Goal: Information Seeking & Learning: Learn about a topic

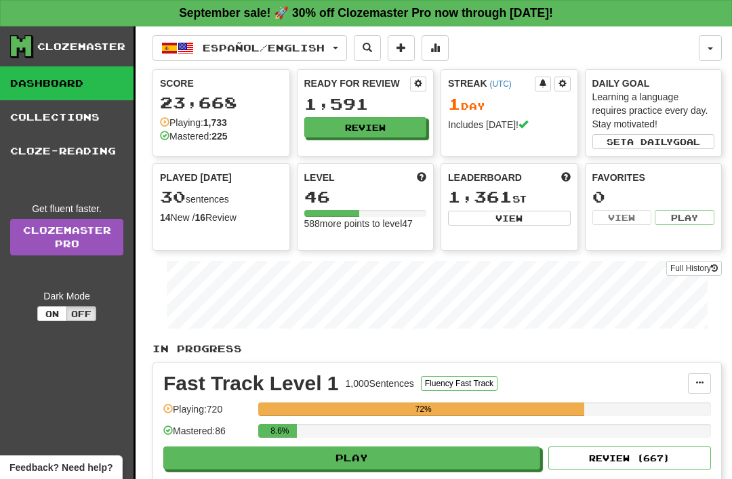
click at [338, 49] on span "button" at bounding box center [335, 48] width 5 height 3
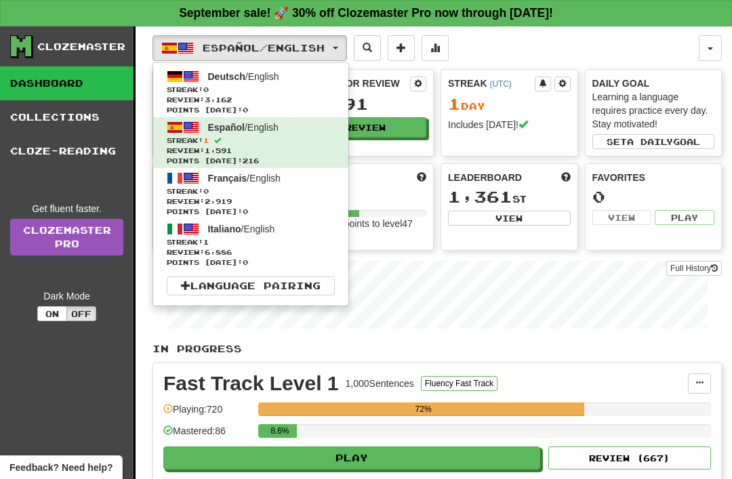
click at [225, 94] on span "Streak: 0" at bounding box center [251, 90] width 168 height 10
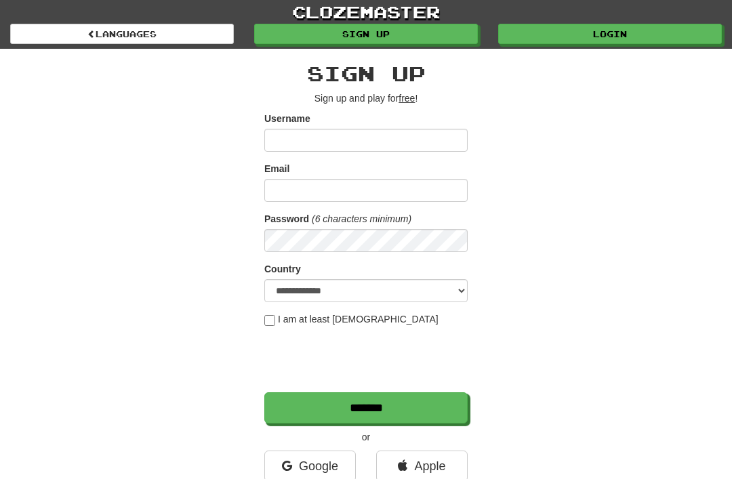
click at [598, 30] on link "Login" at bounding box center [610, 34] width 224 height 20
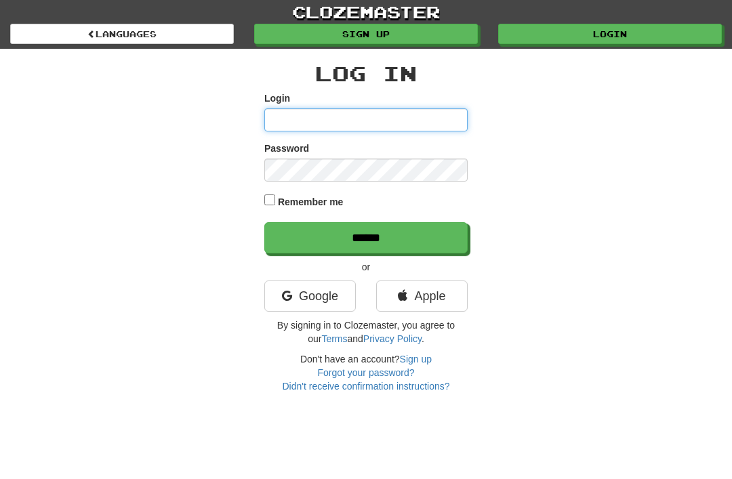
type input "**********"
click at [366, 236] on input "******" at bounding box center [365, 237] width 203 height 31
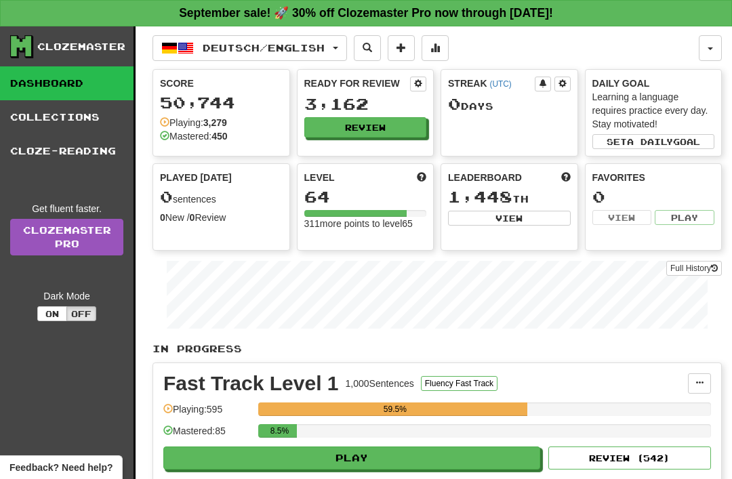
click at [339, 468] on button "Play" at bounding box center [351, 458] width 377 height 23
select select "**"
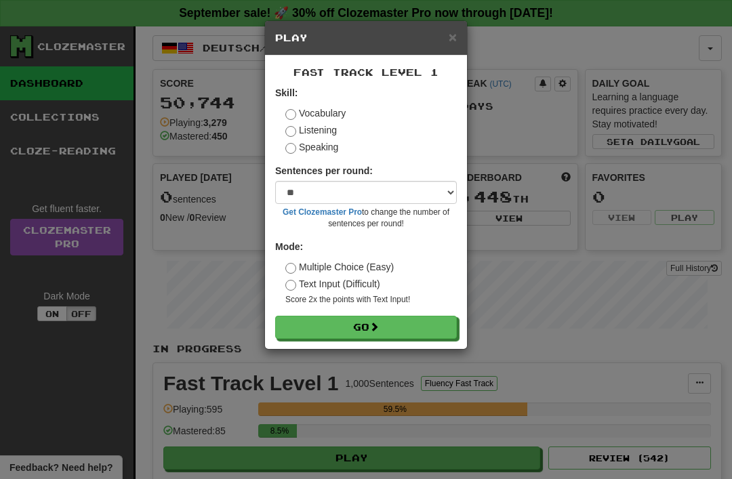
click at [314, 327] on button "Go" at bounding box center [366, 327] width 182 height 23
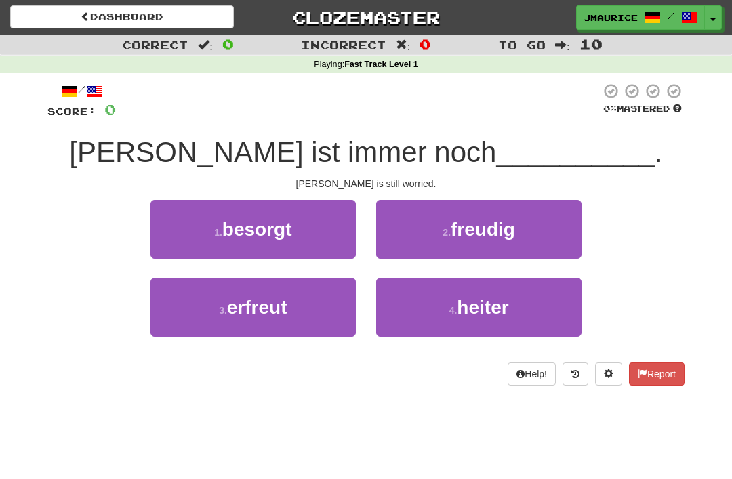
click at [252, 314] on span "erfreut" at bounding box center [257, 307] width 60 height 21
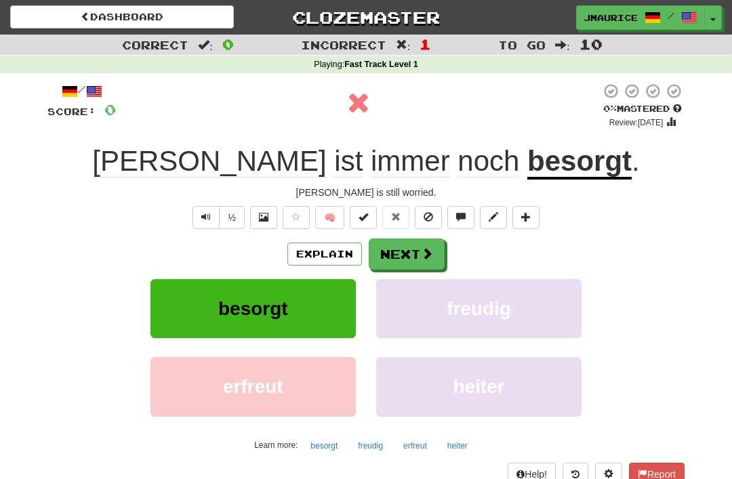
click at [396, 260] on button "Next" at bounding box center [407, 254] width 76 height 31
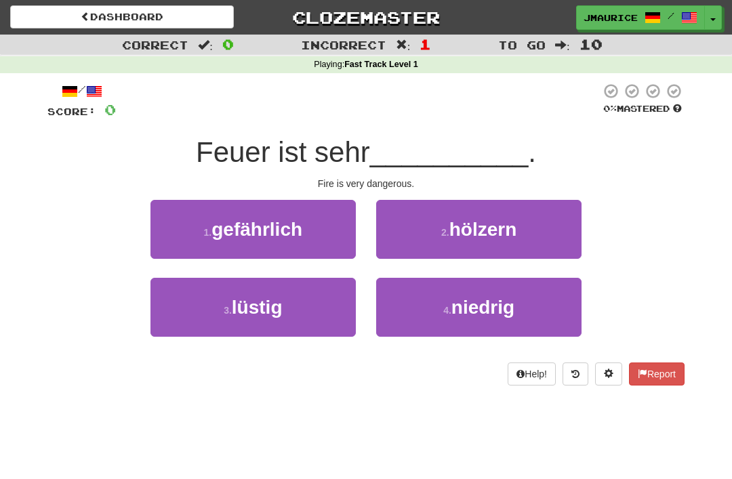
click at [249, 230] on span "gefährlich" at bounding box center [256, 229] width 91 height 21
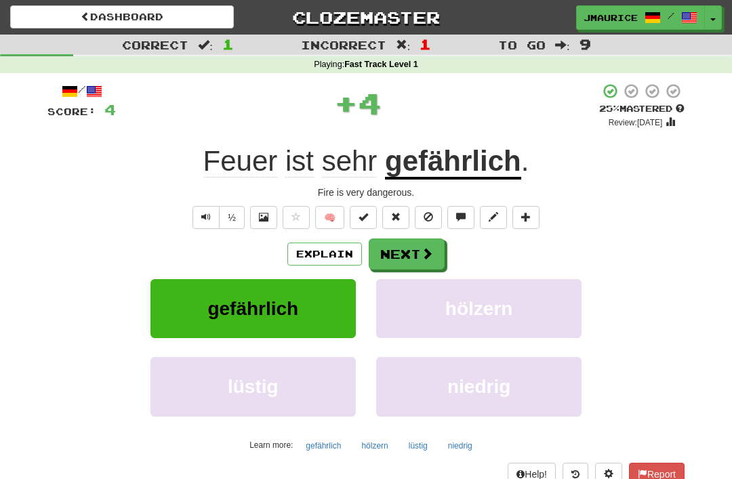
click at [401, 260] on button "Next" at bounding box center [407, 254] width 76 height 31
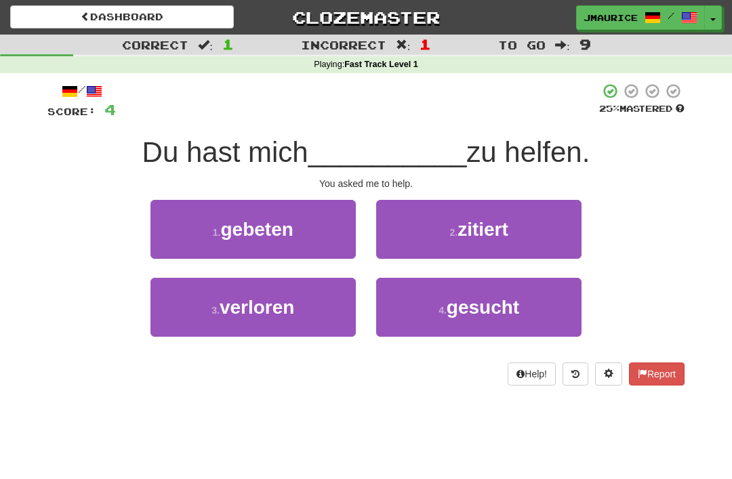
click at [231, 224] on span "gebeten" at bounding box center [256, 229] width 73 height 21
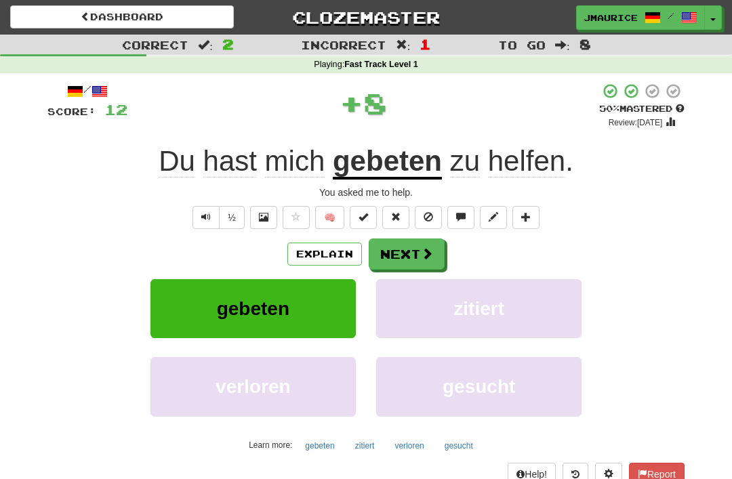
click at [396, 254] on button "Next" at bounding box center [407, 254] width 76 height 31
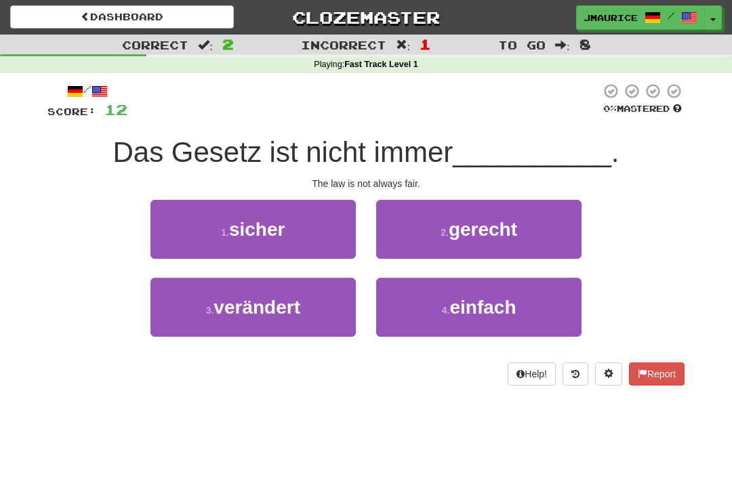
click at [432, 239] on button "2 . gerecht" at bounding box center [478, 229] width 205 height 59
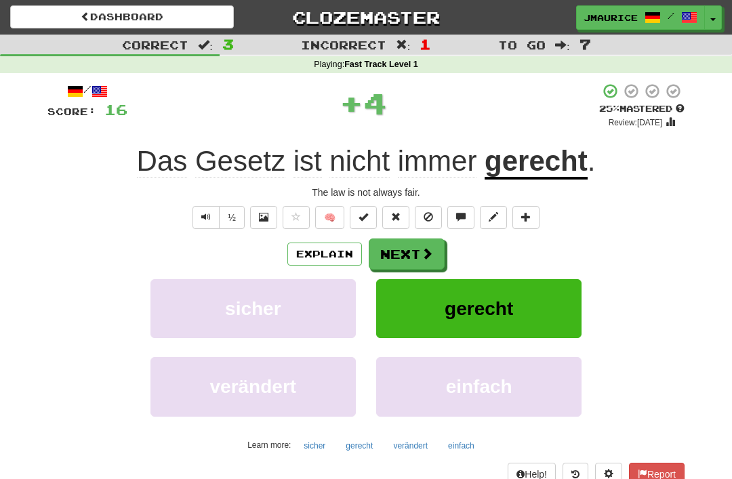
click at [404, 251] on button "Next" at bounding box center [407, 254] width 76 height 31
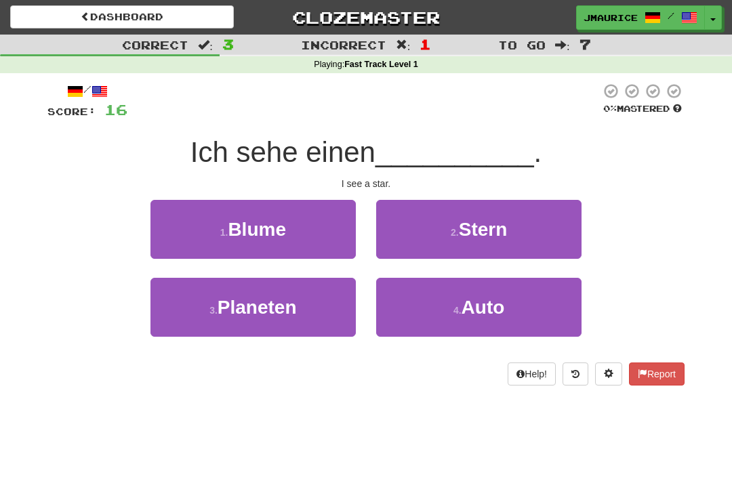
click at [423, 233] on button "2 . Stern" at bounding box center [478, 229] width 205 height 59
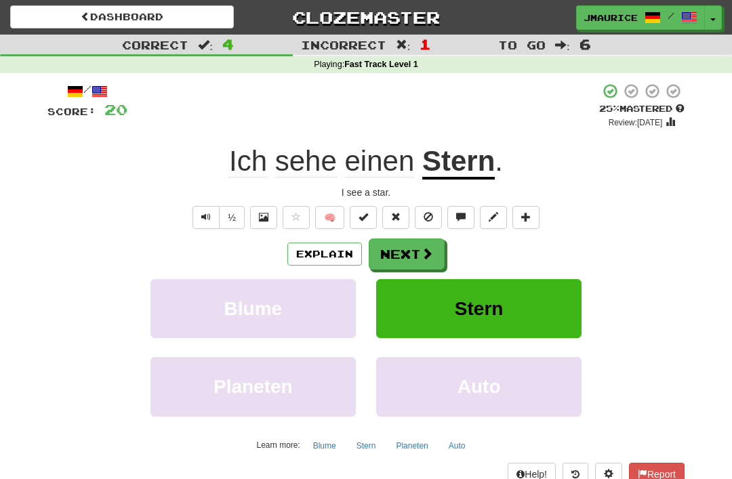
click at [397, 253] on button "Next" at bounding box center [407, 254] width 76 height 31
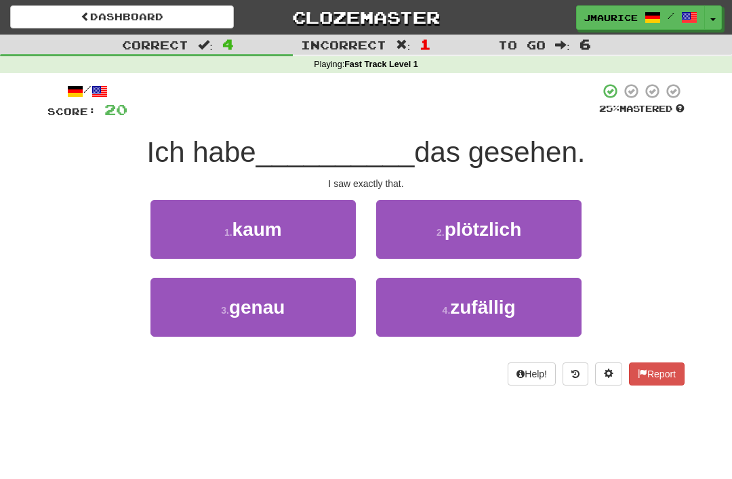
click at [236, 308] on span "genau" at bounding box center [257, 307] width 56 height 21
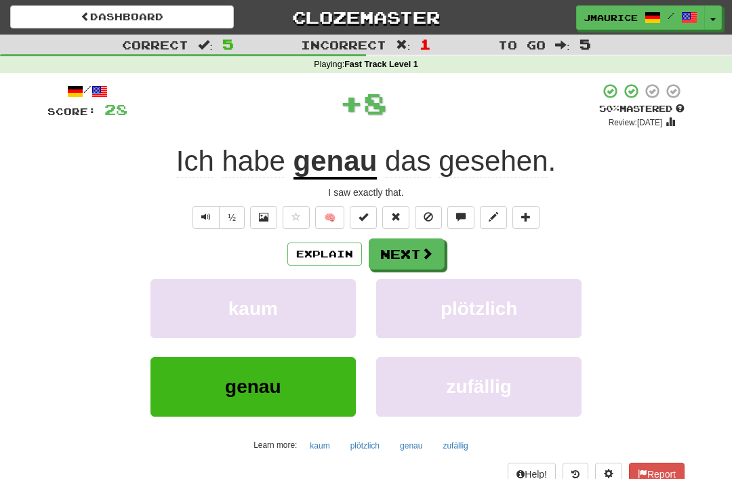
click at [398, 249] on button "Next" at bounding box center [407, 254] width 76 height 31
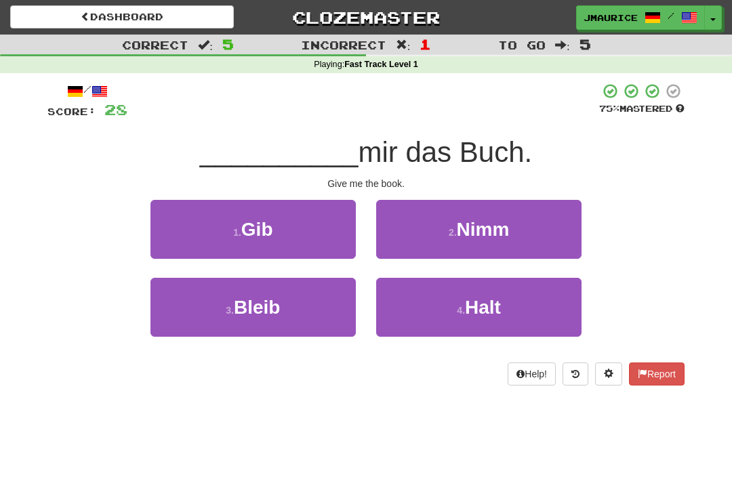
click at [258, 233] on span "Gib" at bounding box center [257, 229] width 32 height 21
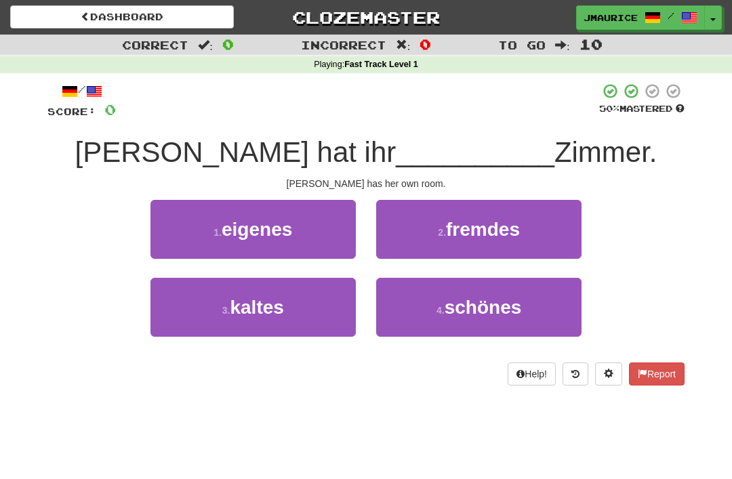
click at [273, 236] on span "eigenes" at bounding box center [257, 229] width 70 height 21
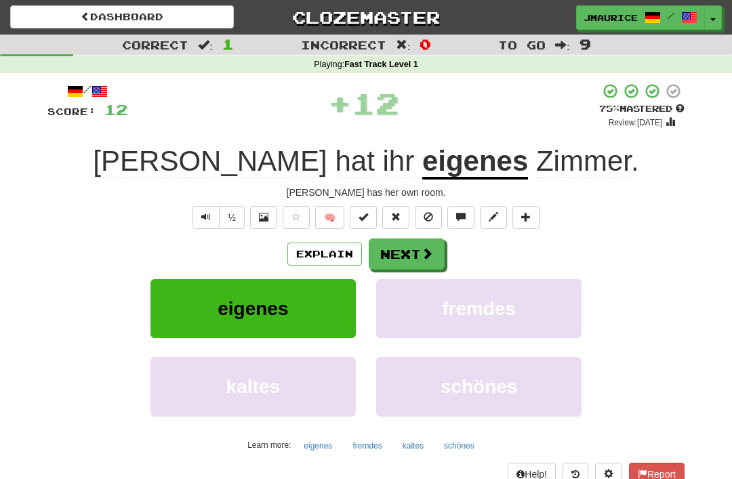
click at [393, 249] on button "Next" at bounding box center [407, 254] width 76 height 31
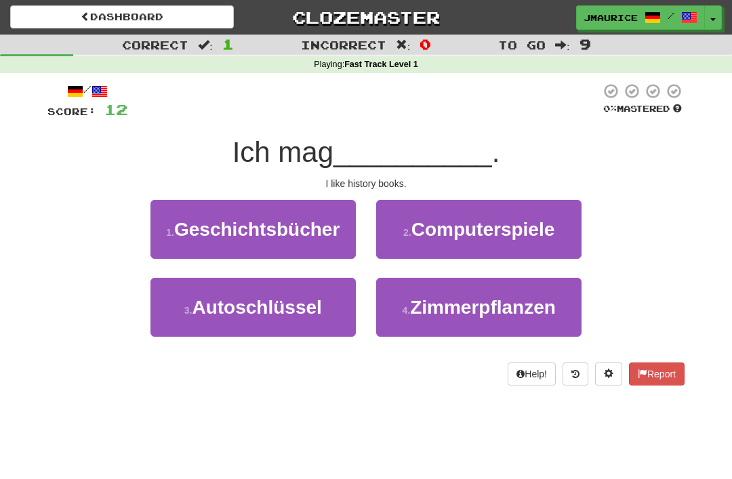
click at [269, 228] on span "Geschichtsbücher" at bounding box center [256, 229] width 165 height 21
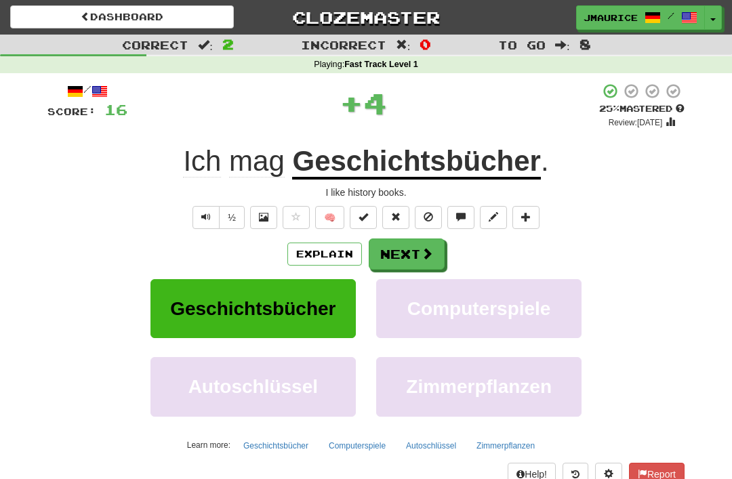
click at [396, 258] on button "Next" at bounding box center [407, 254] width 76 height 31
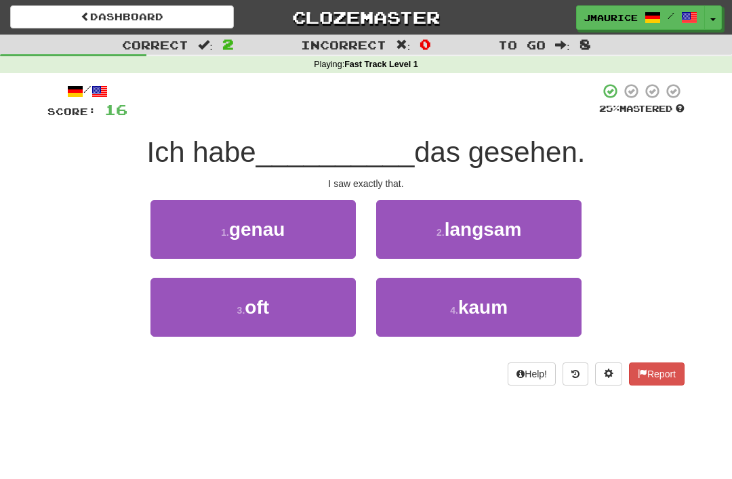
click at [253, 230] on span "genau" at bounding box center [257, 229] width 56 height 21
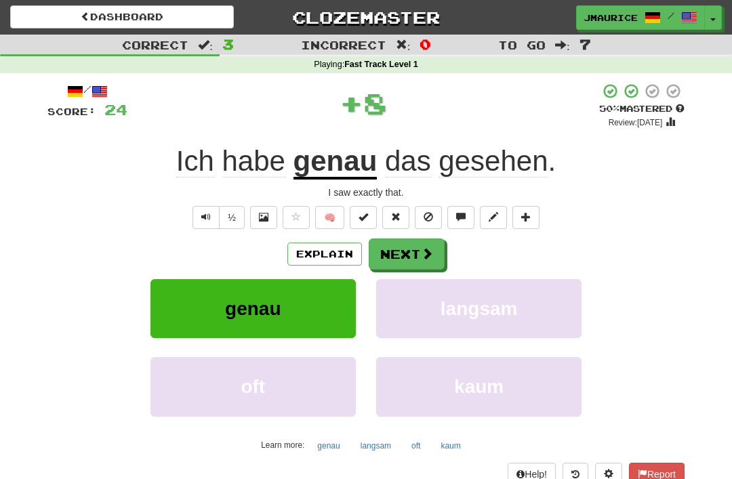
click at [396, 256] on button "Next" at bounding box center [407, 254] width 76 height 31
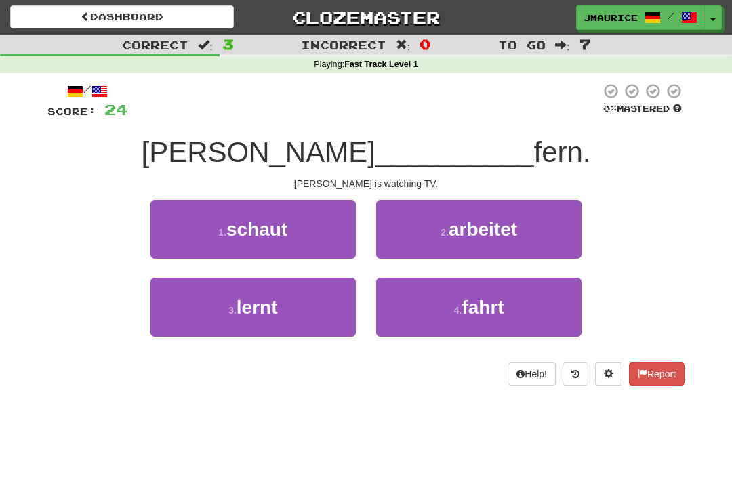
click at [258, 223] on span "schaut" at bounding box center [256, 229] width 61 height 21
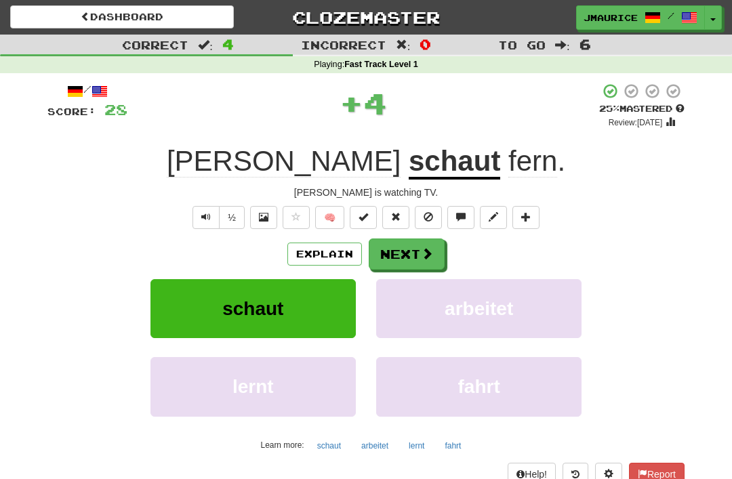
click at [391, 262] on button "Next" at bounding box center [407, 254] width 76 height 31
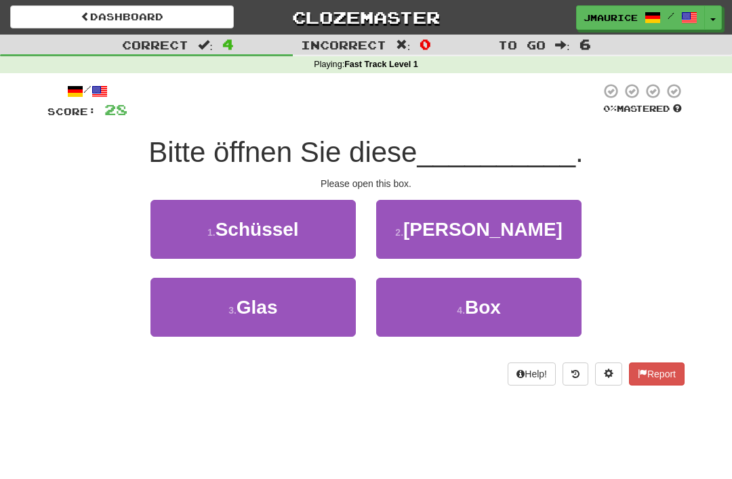
click at [433, 324] on button "4 . Box" at bounding box center [478, 307] width 205 height 59
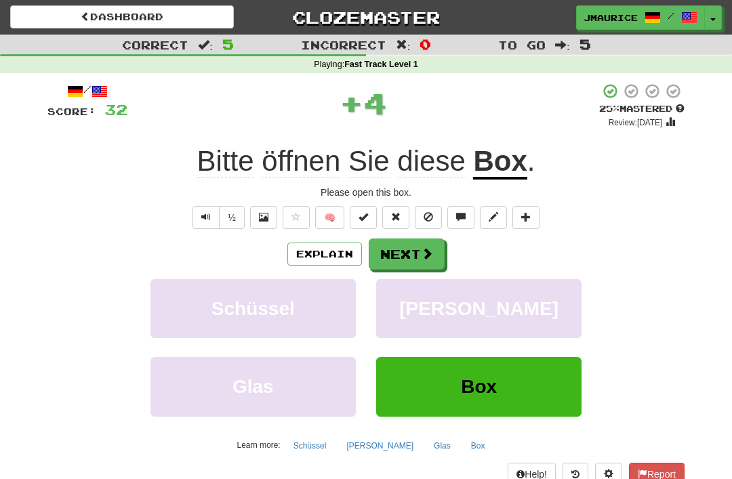
click at [392, 255] on button "Next" at bounding box center [407, 254] width 76 height 31
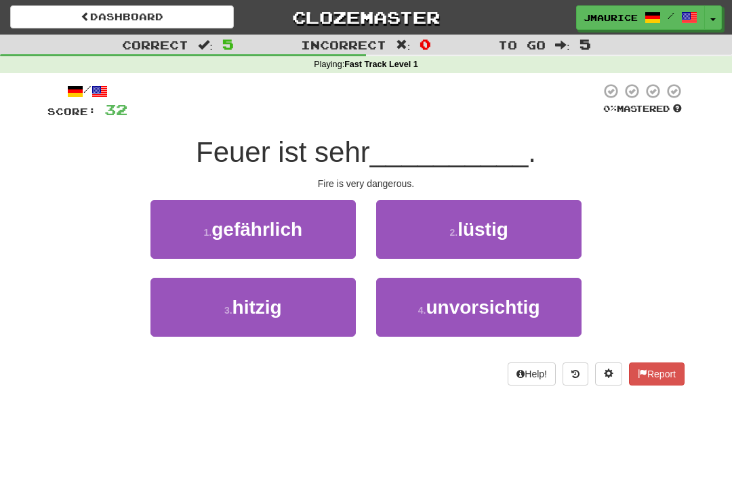
click at [256, 226] on span "gefährlich" at bounding box center [256, 229] width 91 height 21
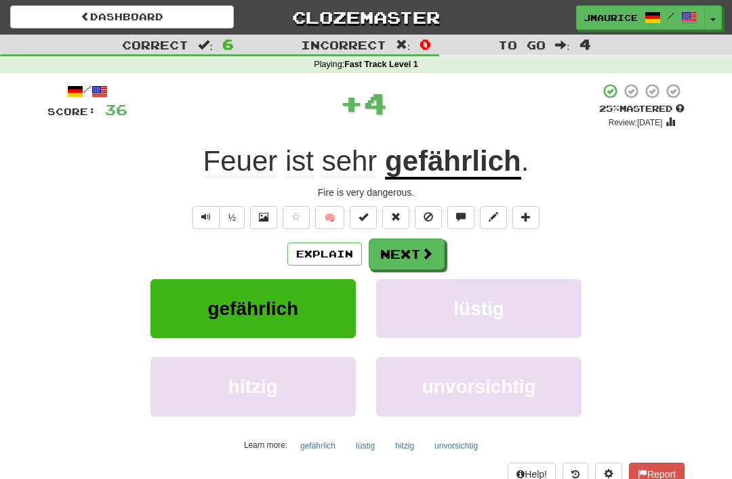
click at [394, 260] on button "Next" at bounding box center [407, 254] width 76 height 31
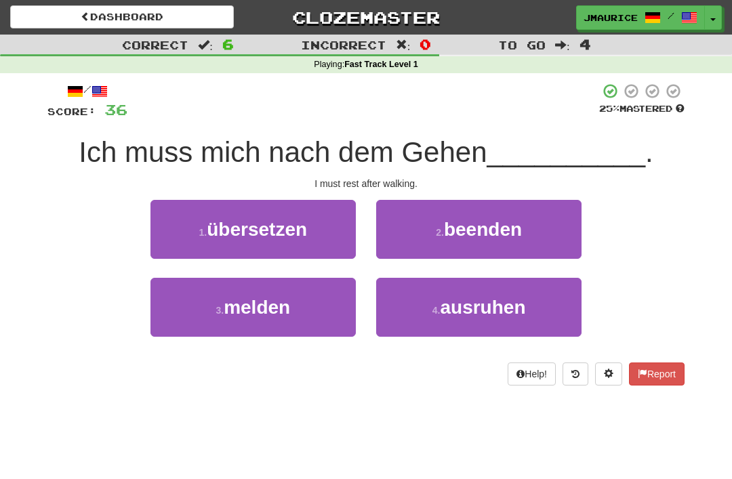
click at [427, 314] on button "4 . ausruhen" at bounding box center [478, 307] width 205 height 59
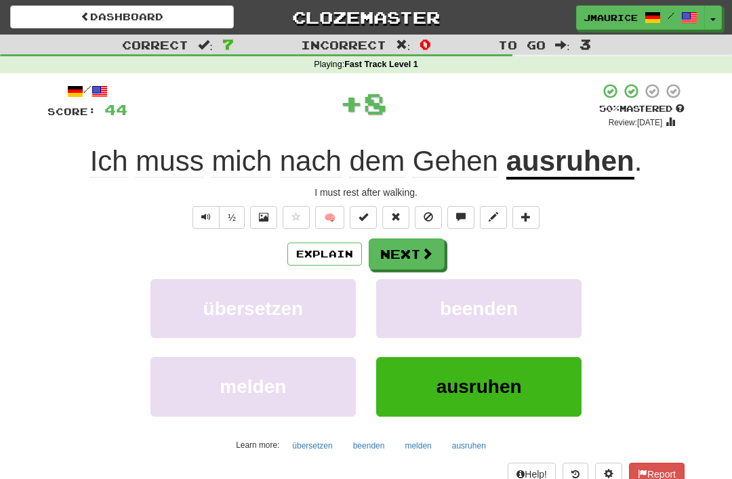
click at [396, 256] on button "Next" at bounding box center [407, 254] width 76 height 31
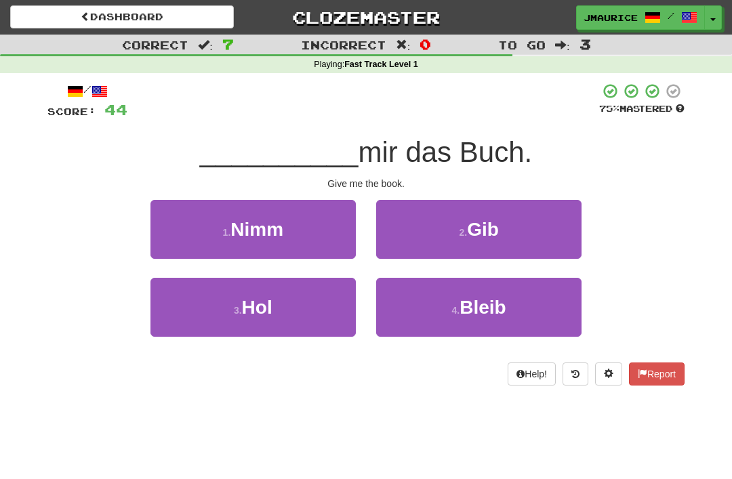
click at [430, 241] on button "2 . Gib" at bounding box center [478, 229] width 205 height 59
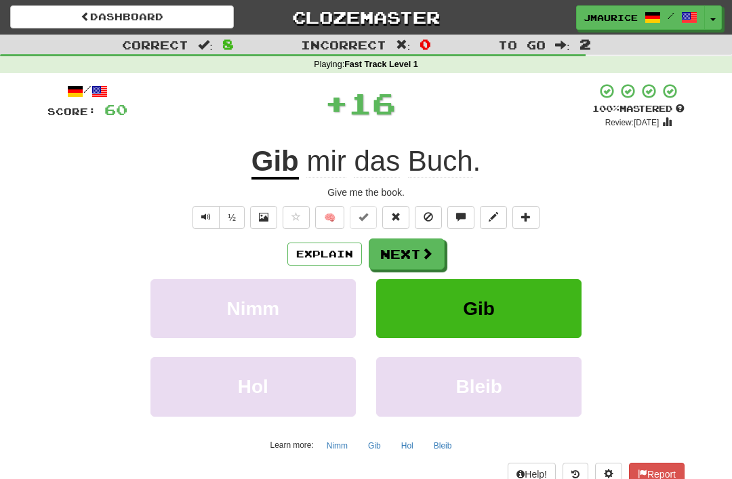
click at [404, 257] on button "Next" at bounding box center [407, 254] width 76 height 31
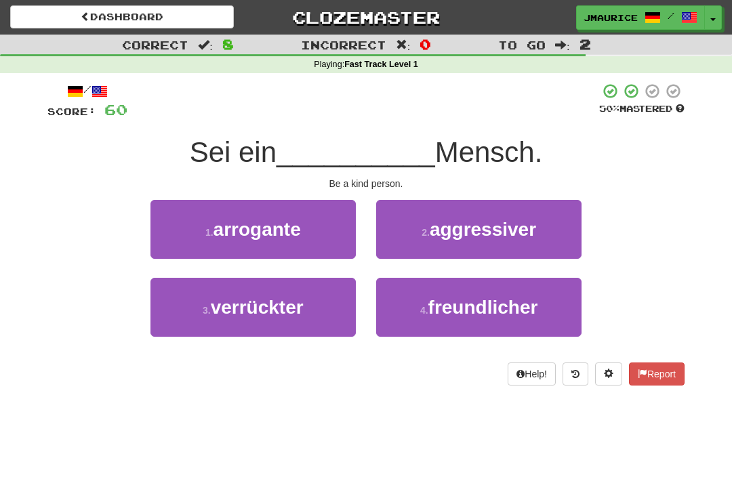
click at [429, 318] on button "4 . freundlicher" at bounding box center [478, 307] width 205 height 59
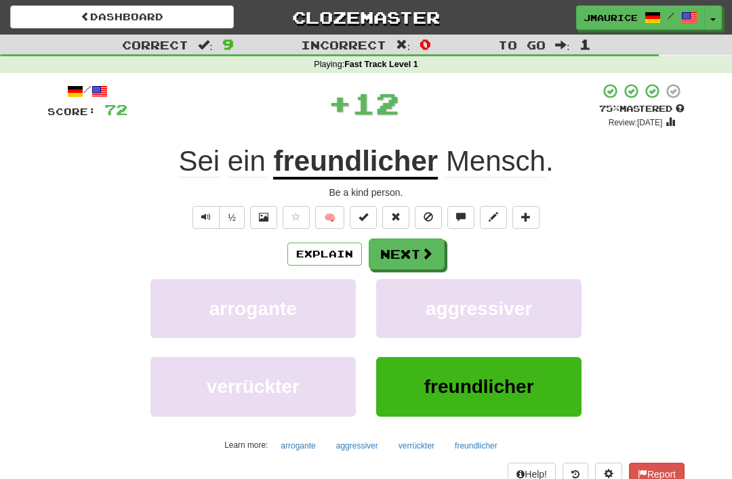
click at [392, 249] on button "Next" at bounding box center [407, 254] width 76 height 31
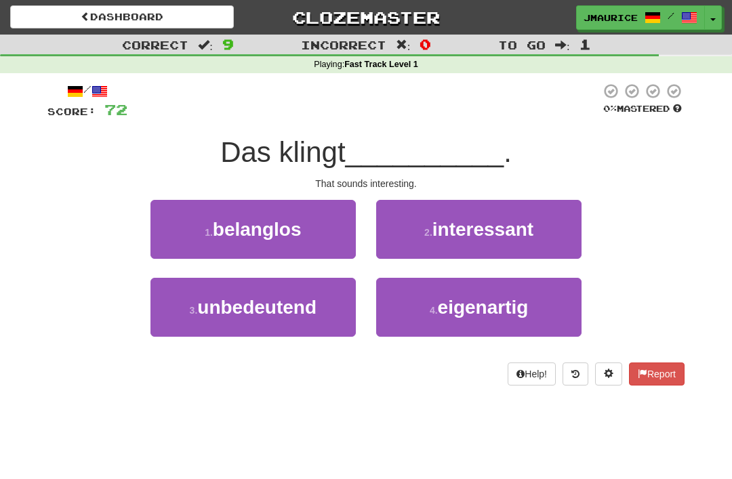
click at [429, 229] on small "2 ." at bounding box center [428, 232] width 8 height 11
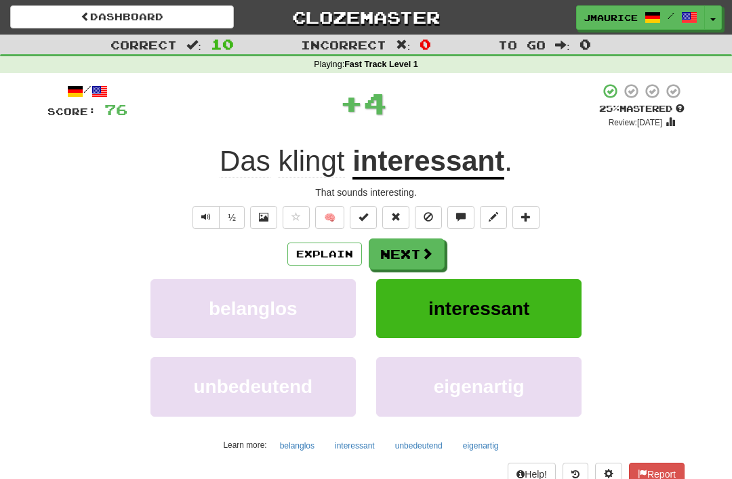
click at [394, 258] on button "Next" at bounding box center [407, 254] width 76 height 31
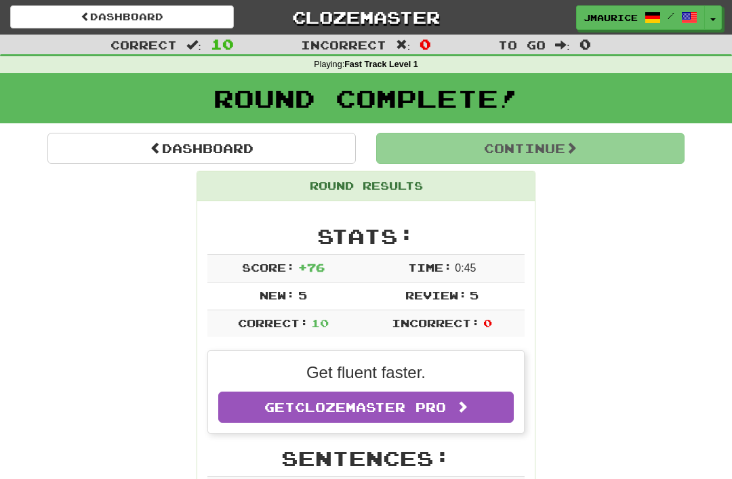
click at [239, 142] on link "Dashboard" at bounding box center [201, 148] width 308 height 31
click at [155, 143] on span at bounding box center [156, 148] width 12 height 12
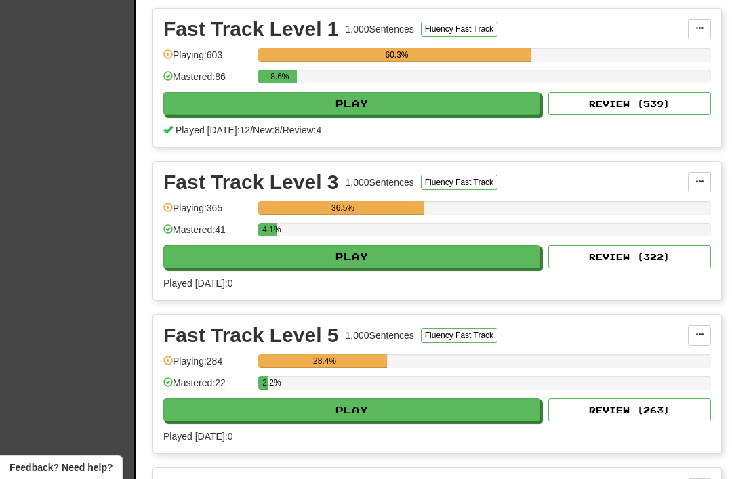
scroll to position [356, 0]
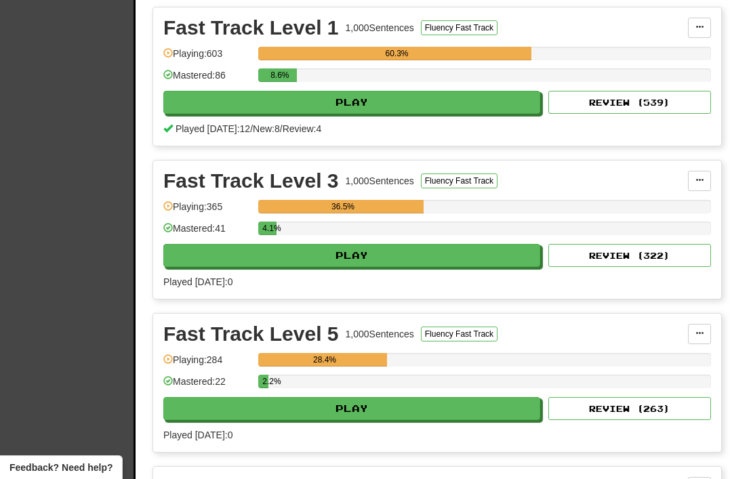
click at [316, 262] on button "Play" at bounding box center [351, 255] width 377 height 23
select select "**"
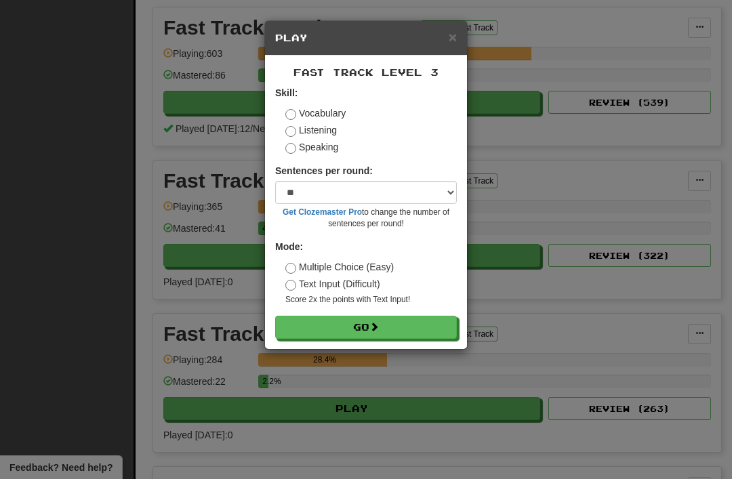
click at [350, 328] on button "Go" at bounding box center [366, 327] width 182 height 23
click at [356, 333] on button "Go" at bounding box center [366, 327] width 182 height 23
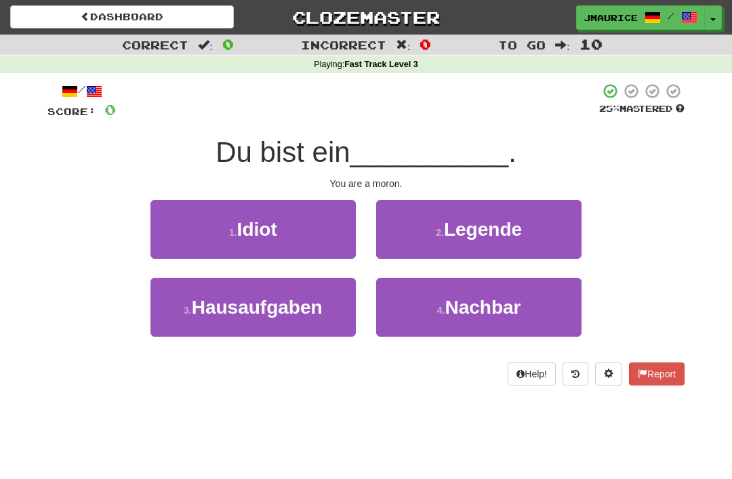
click at [243, 239] on span "Idiot" at bounding box center [257, 229] width 40 height 21
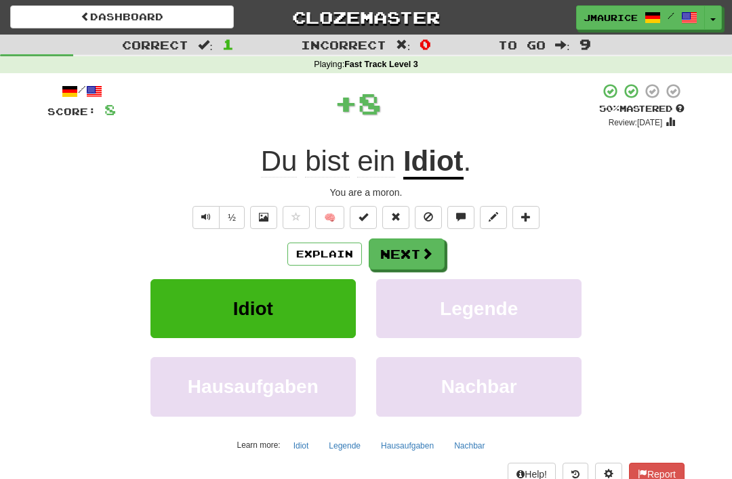
click at [397, 253] on button "Next" at bounding box center [407, 254] width 76 height 31
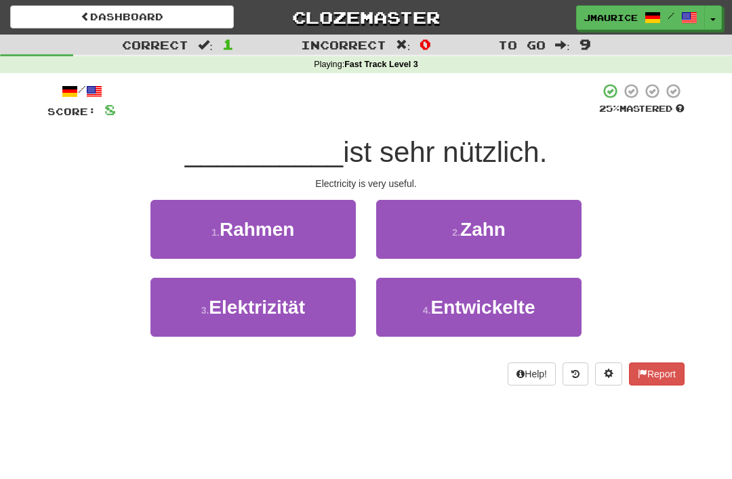
click at [255, 303] on span "Elektrizität" at bounding box center [257, 307] width 96 height 21
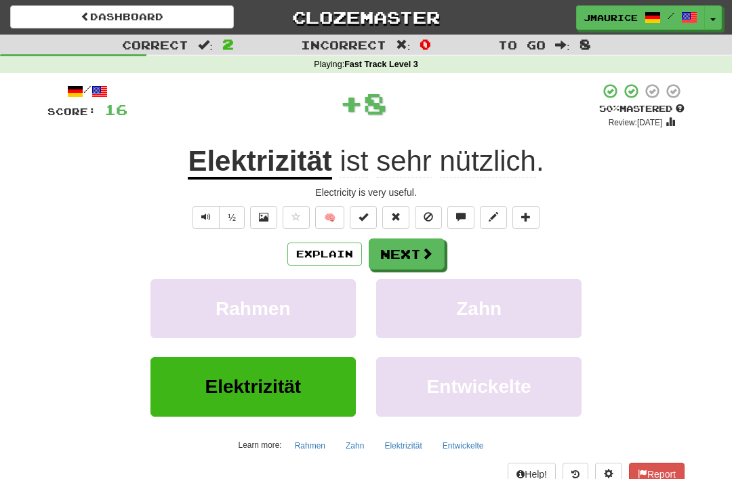
click at [395, 253] on button "Next" at bounding box center [407, 254] width 76 height 31
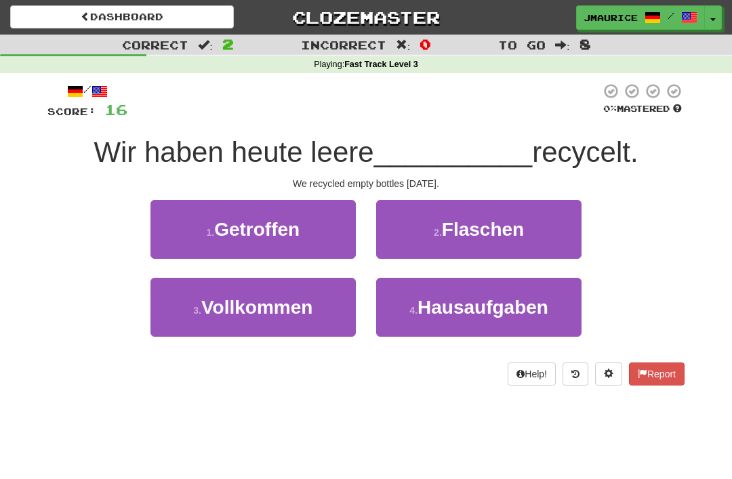
click at [439, 241] on button "2 . Flaschen" at bounding box center [478, 229] width 205 height 59
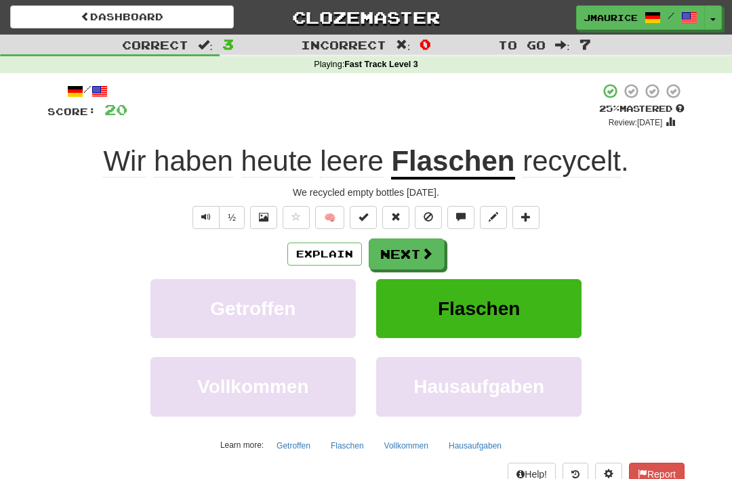
click at [400, 246] on button "Next" at bounding box center [407, 254] width 76 height 31
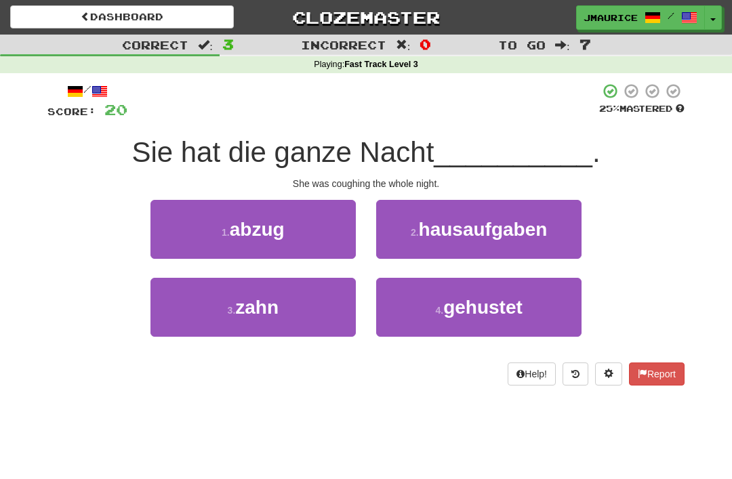
click at [425, 301] on button "4 . gehustet" at bounding box center [478, 307] width 205 height 59
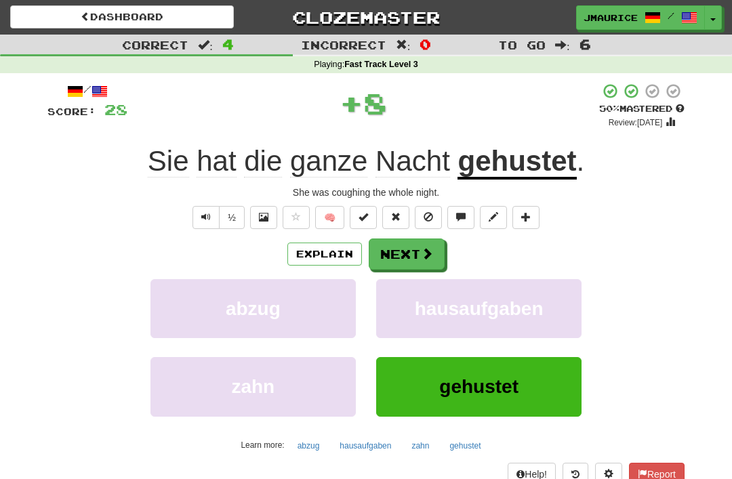
click at [396, 251] on button "Next" at bounding box center [407, 254] width 76 height 31
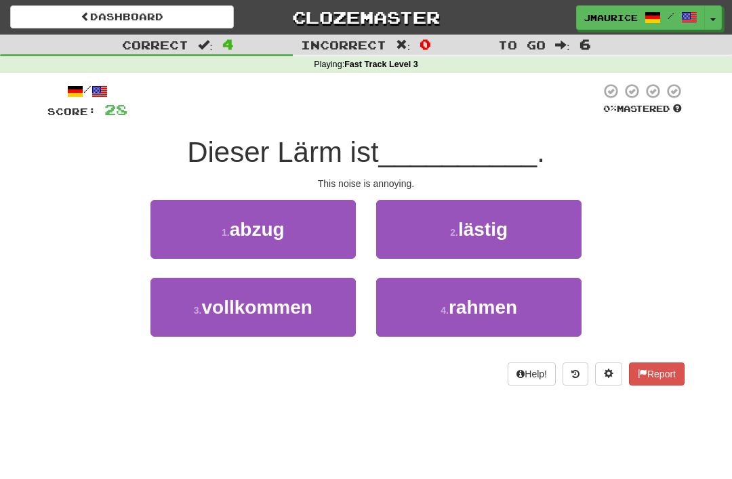
click at [425, 220] on button "2 . lästig" at bounding box center [478, 229] width 205 height 59
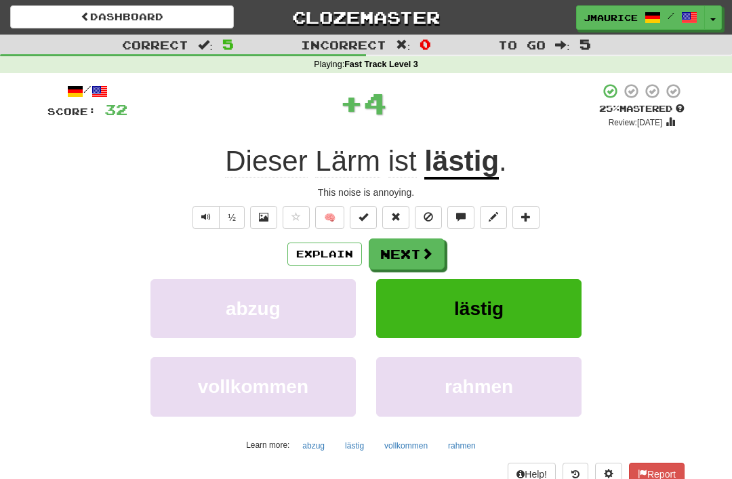
click at [396, 248] on button "Next" at bounding box center [407, 254] width 76 height 31
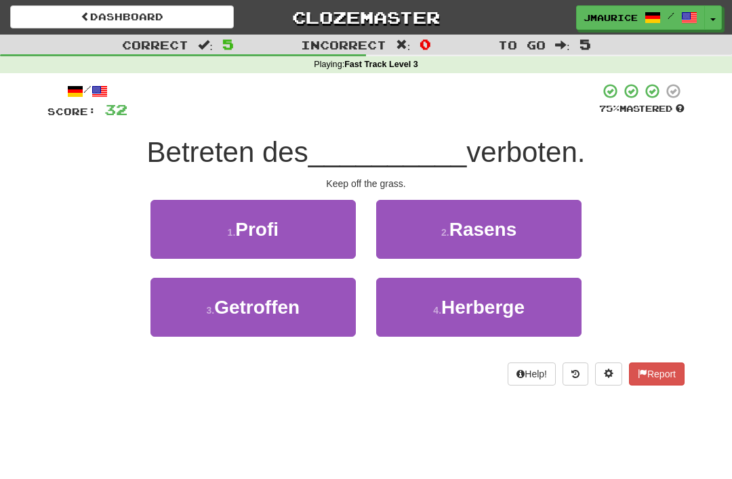
click at [440, 315] on small "4 ." at bounding box center [437, 310] width 8 height 11
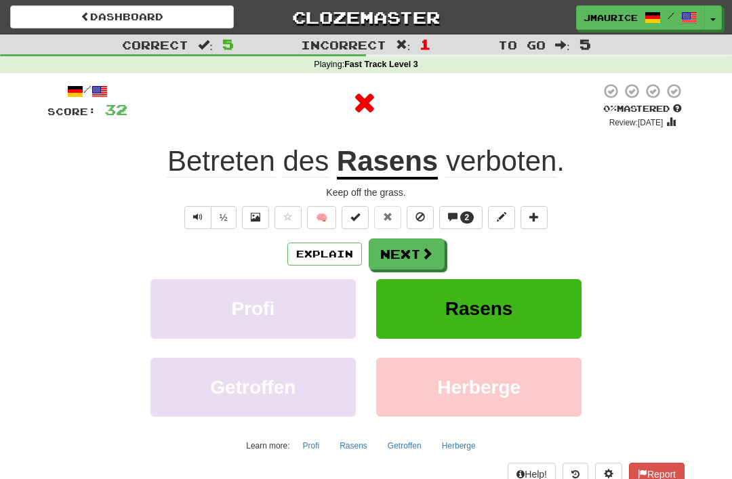
click at [395, 251] on button "Next" at bounding box center [407, 254] width 76 height 31
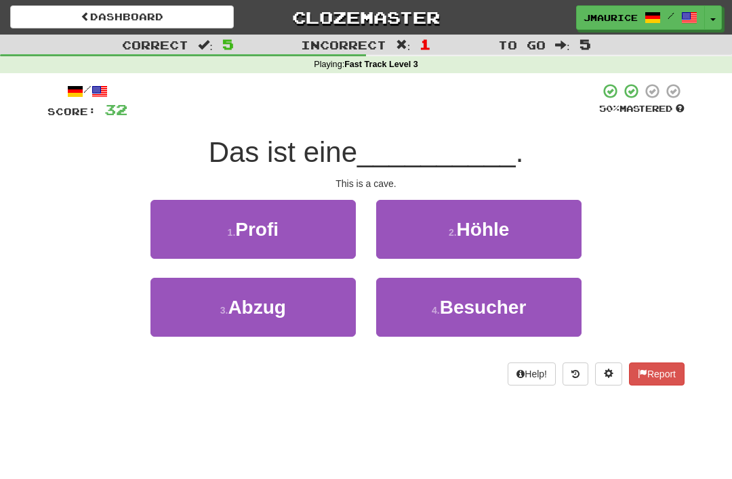
click at [428, 240] on button "2 . Höhle" at bounding box center [478, 229] width 205 height 59
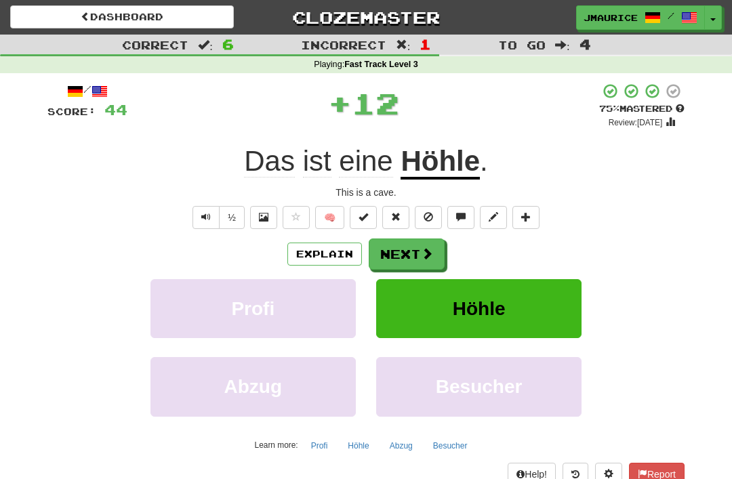
click at [398, 250] on button "Next" at bounding box center [407, 254] width 76 height 31
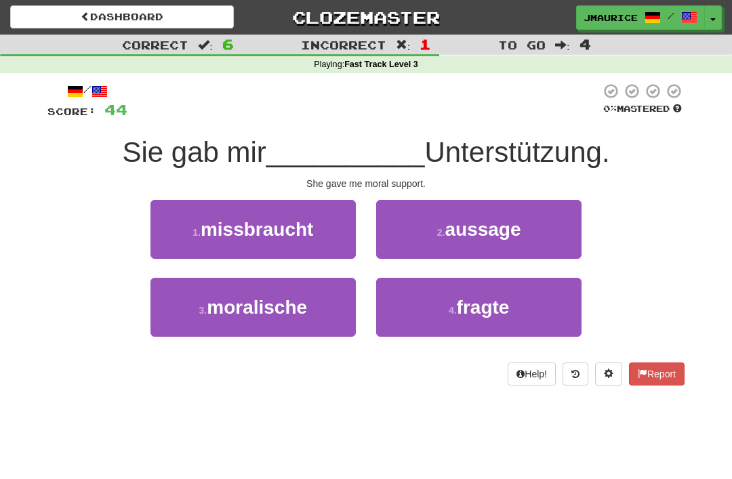
click at [255, 314] on span "moralische" at bounding box center [257, 307] width 100 height 21
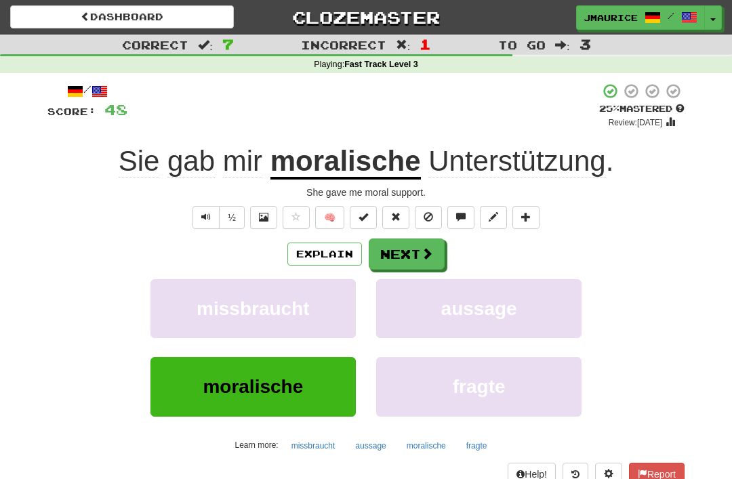
click at [396, 260] on button "Next" at bounding box center [407, 254] width 76 height 31
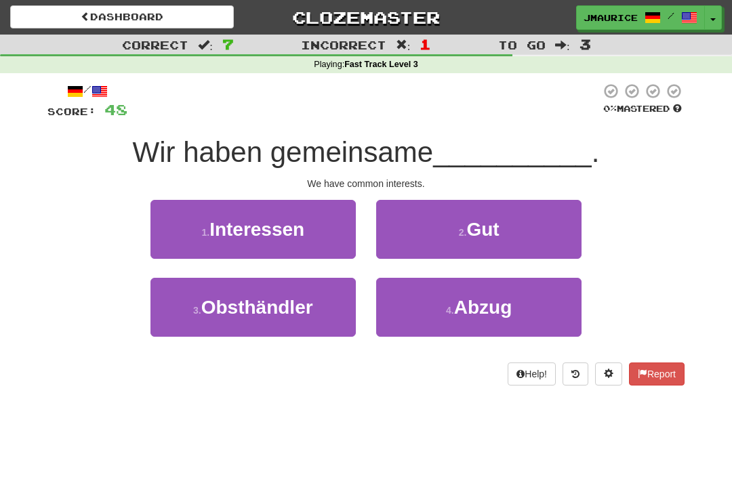
click at [249, 234] on span "Interessen" at bounding box center [256, 229] width 95 height 21
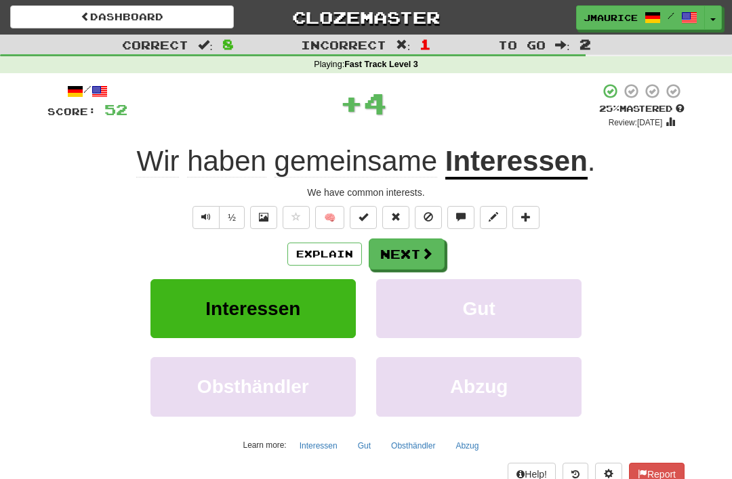
click at [394, 253] on button "Next" at bounding box center [407, 254] width 76 height 31
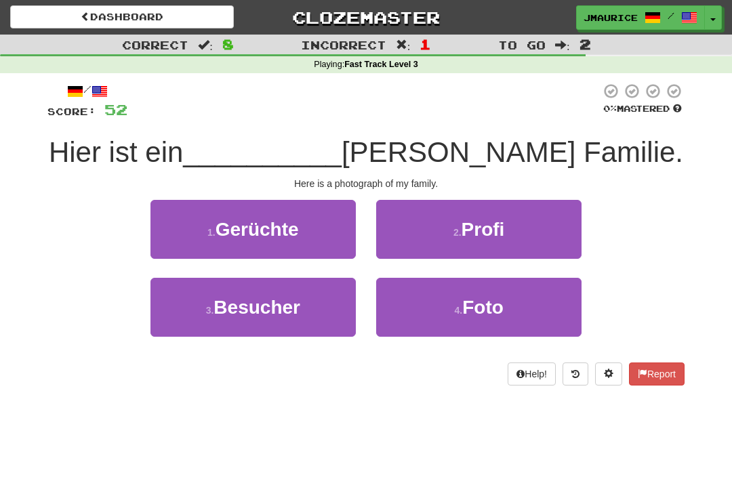
click at [431, 310] on button "4 . Foto" at bounding box center [478, 307] width 205 height 59
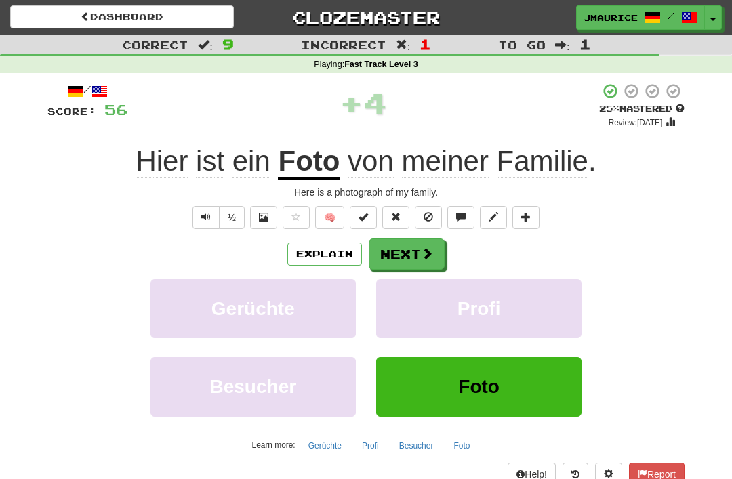
click at [401, 257] on button "Next" at bounding box center [407, 254] width 76 height 31
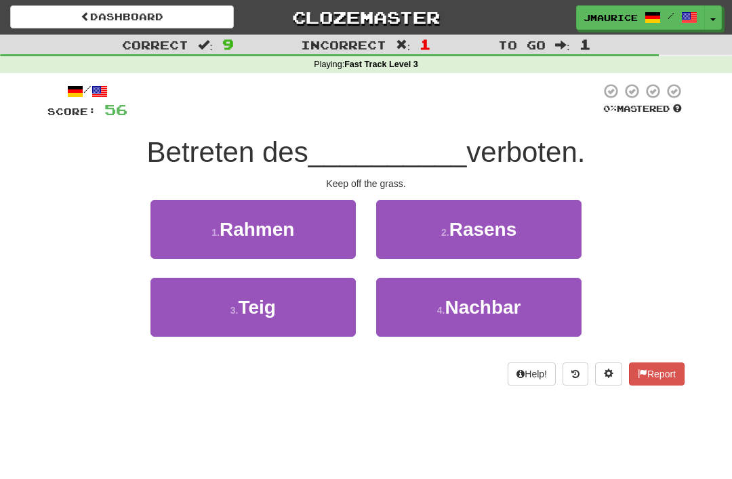
click at [242, 233] on span "Rahmen" at bounding box center [257, 229] width 75 height 21
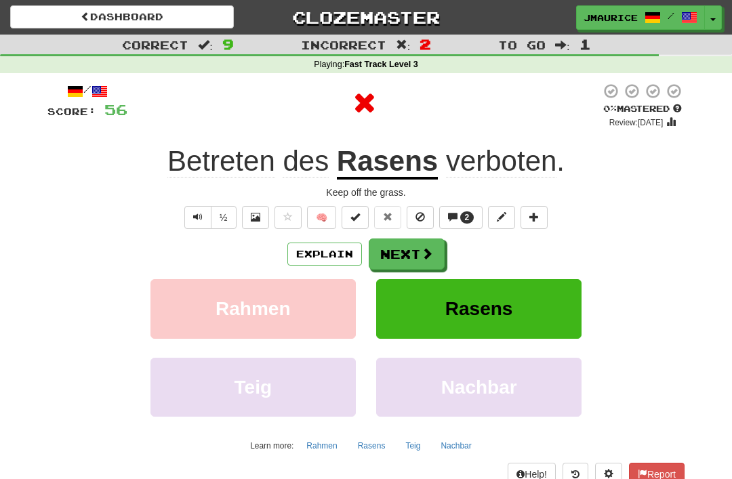
click at [406, 261] on button "Next" at bounding box center [407, 254] width 76 height 31
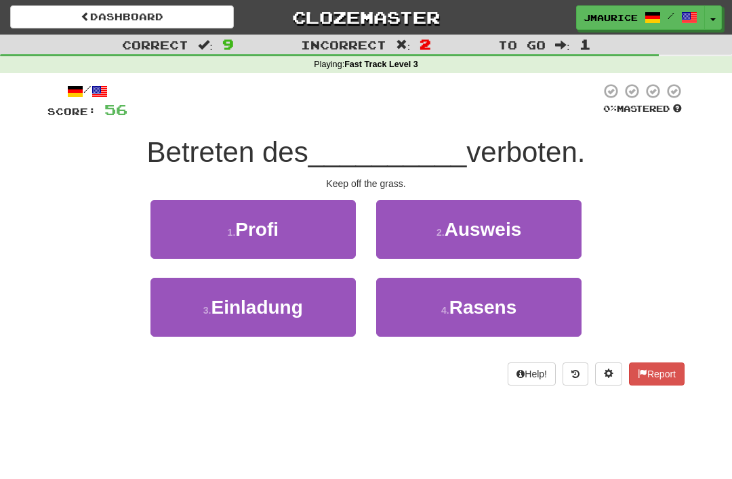
click at [433, 232] on button "2 . Ausweis" at bounding box center [478, 229] width 205 height 59
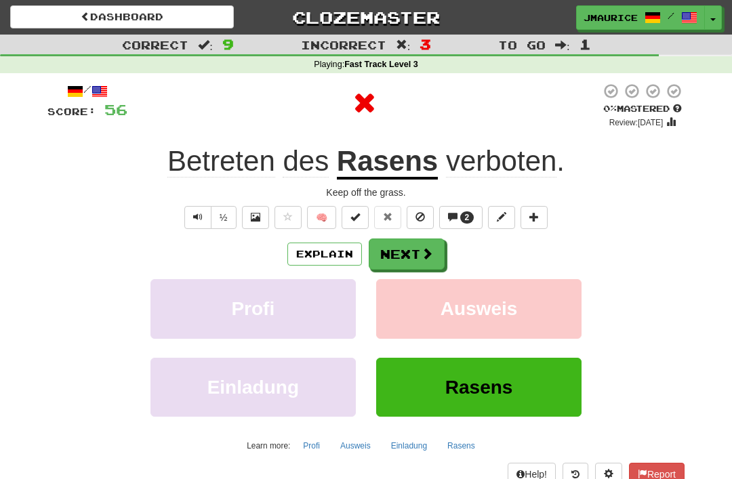
click at [398, 262] on button "Next" at bounding box center [407, 254] width 76 height 31
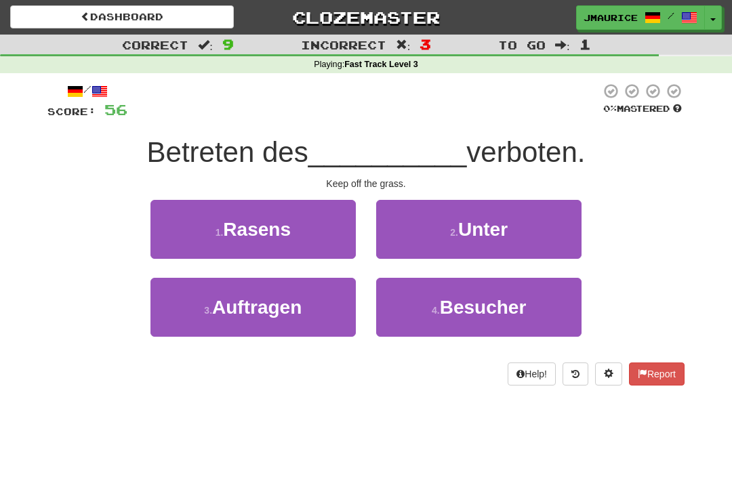
click at [222, 232] on small "1 ." at bounding box center [219, 232] width 8 height 11
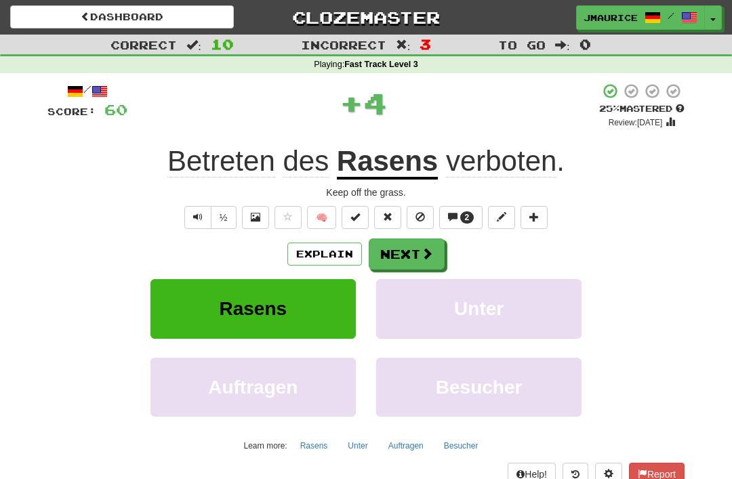
click at [392, 259] on button "Next" at bounding box center [407, 254] width 76 height 31
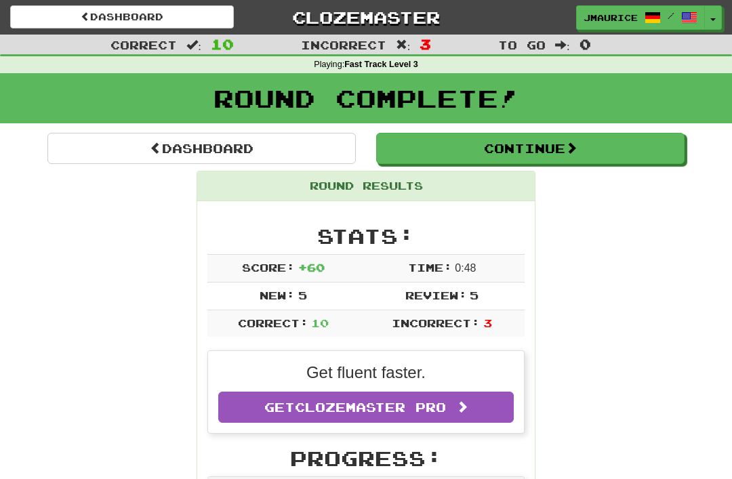
click at [139, 151] on link "Dashboard" at bounding box center [201, 148] width 308 height 31
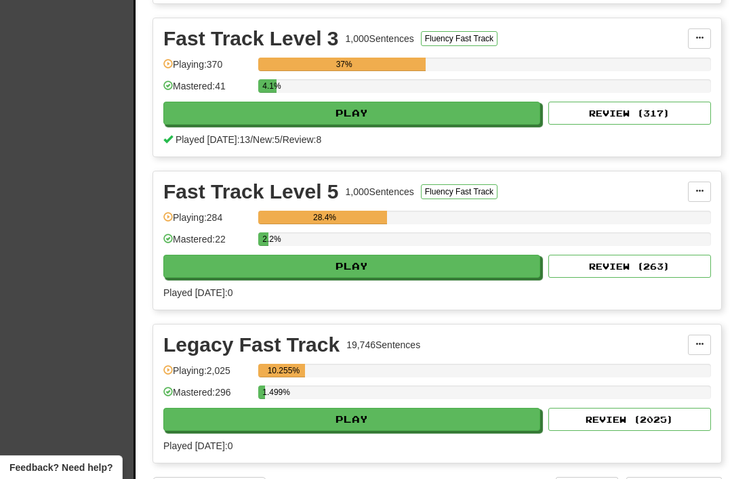
scroll to position [506, 0]
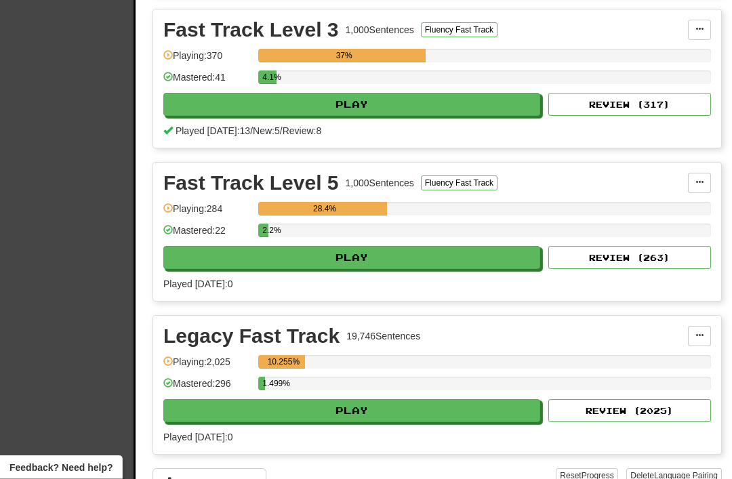
click at [266, 268] on button "Play" at bounding box center [351, 258] width 377 height 23
select select "**"
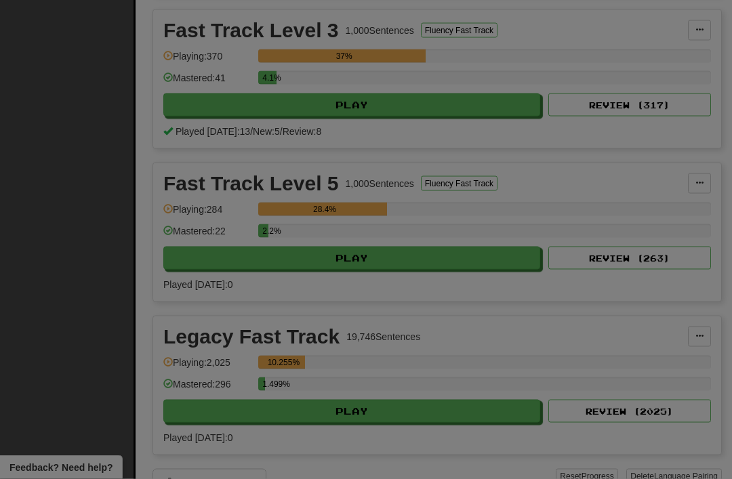
scroll to position [507, 0]
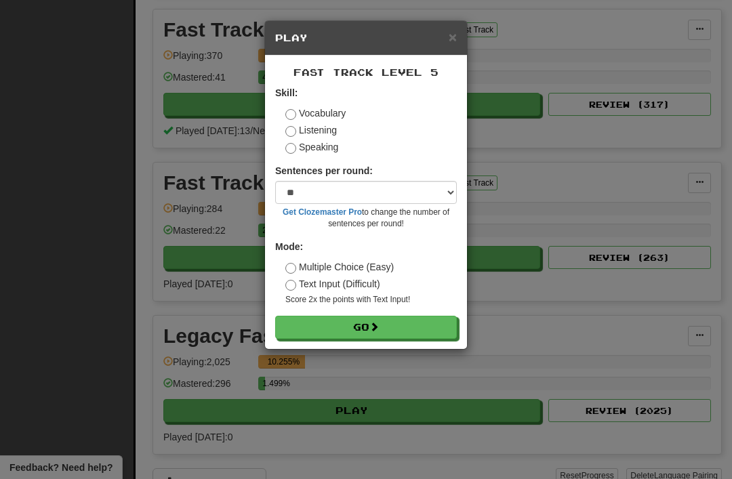
click at [314, 331] on button "Go" at bounding box center [366, 327] width 182 height 23
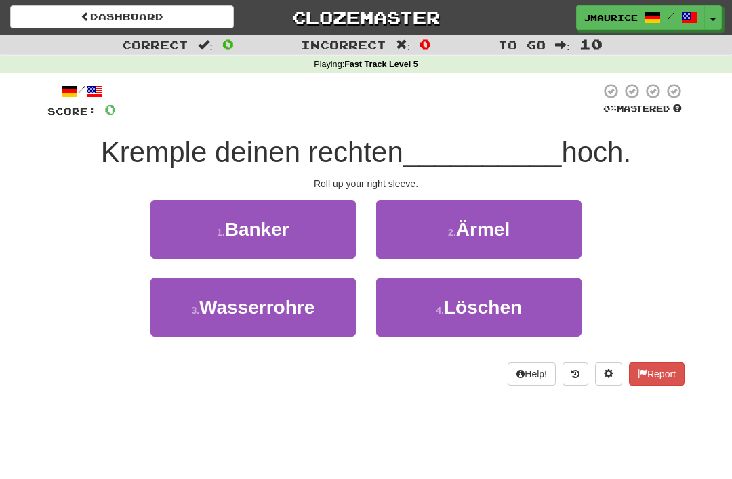
click at [432, 232] on button "2 . Ärmel" at bounding box center [478, 229] width 205 height 59
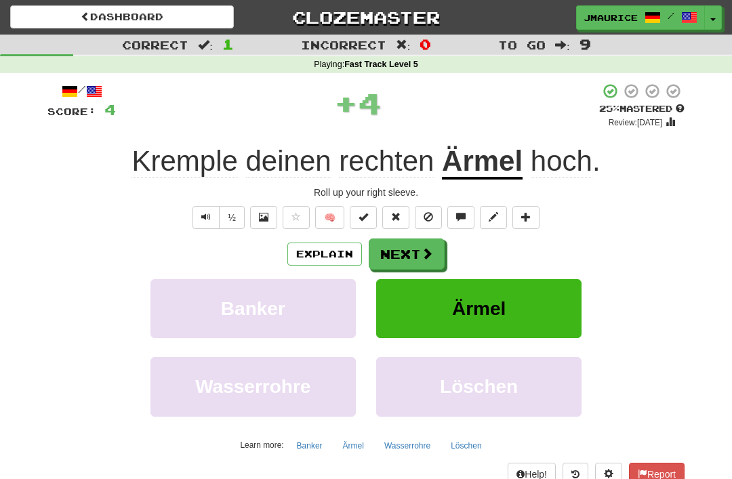
click at [388, 254] on button "Next" at bounding box center [407, 254] width 76 height 31
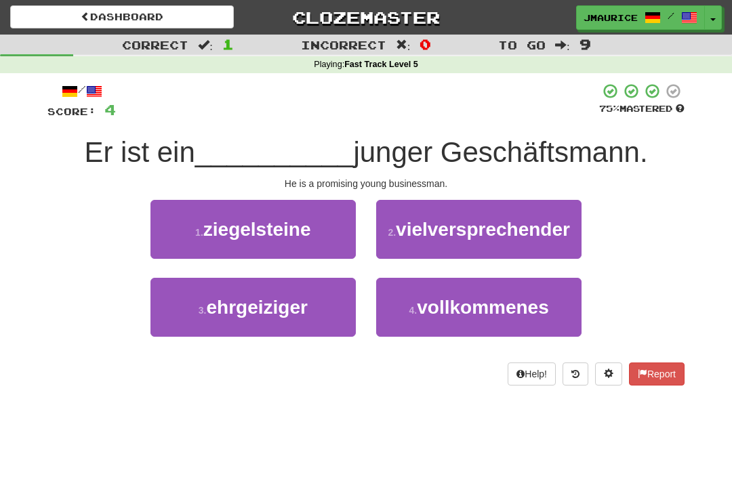
click at [264, 328] on button "3 . ehrgeiziger" at bounding box center [252, 307] width 205 height 59
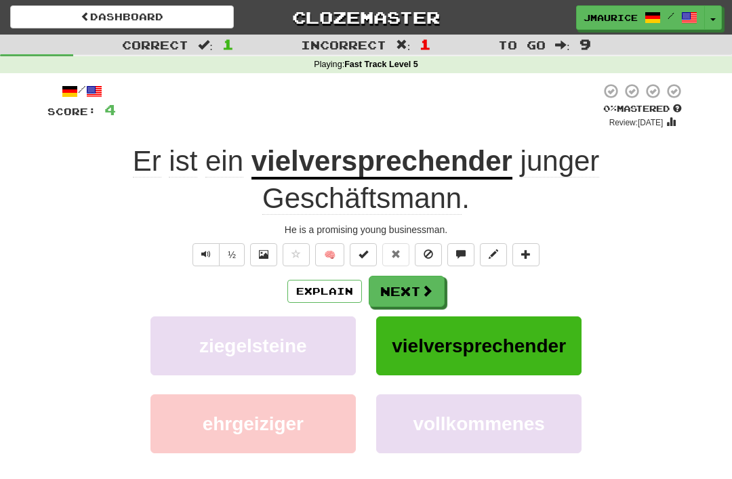
click at [398, 303] on button "Next" at bounding box center [407, 291] width 76 height 31
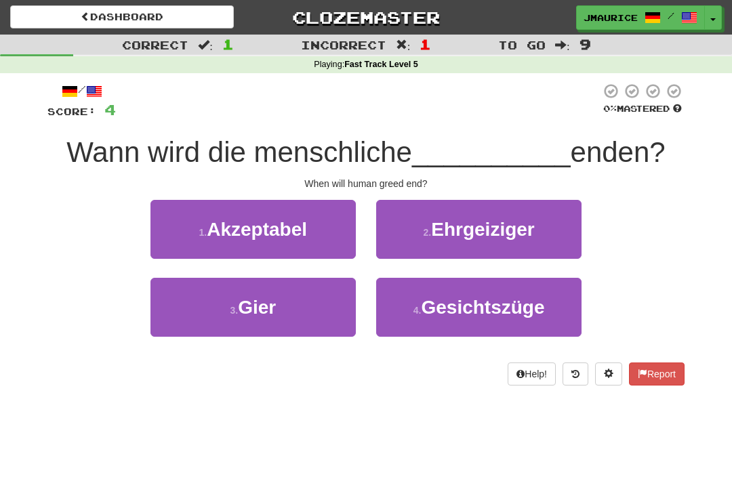
click at [434, 239] on span "Ehrgeiziger" at bounding box center [482, 229] width 103 height 21
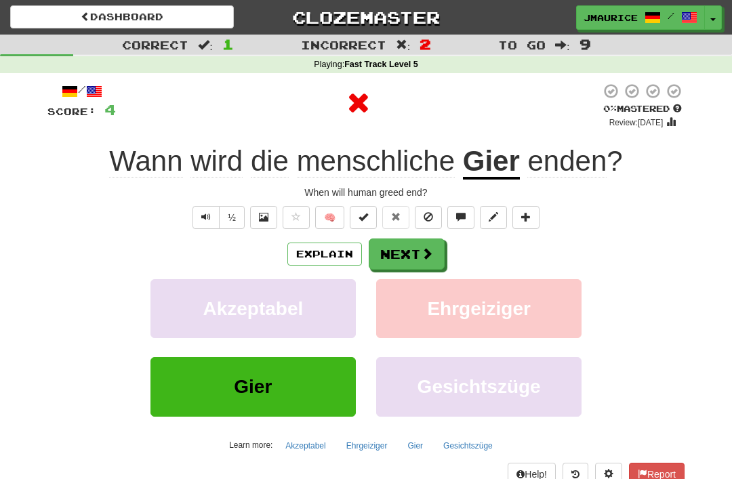
click at [400, 253] on button "Next" at bounding box center [407, 254] width 76 height 31
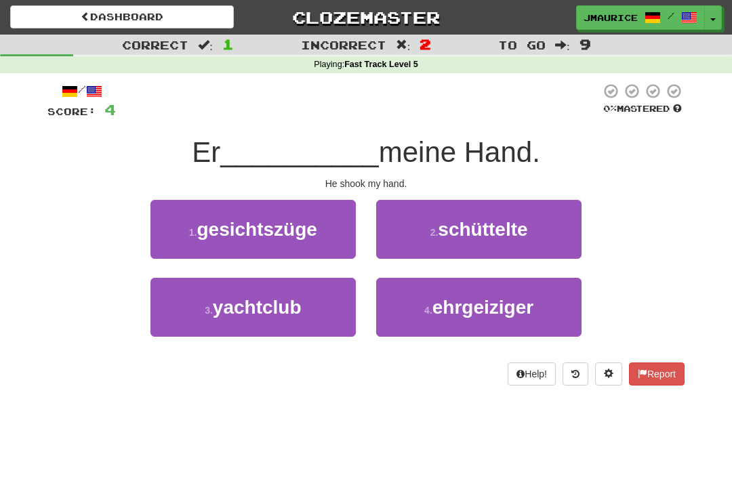
click at [426, 239] on button "2 . [GEOGRAPHIC_DATA]" at bounding box center [478, 229] width 205 height 59
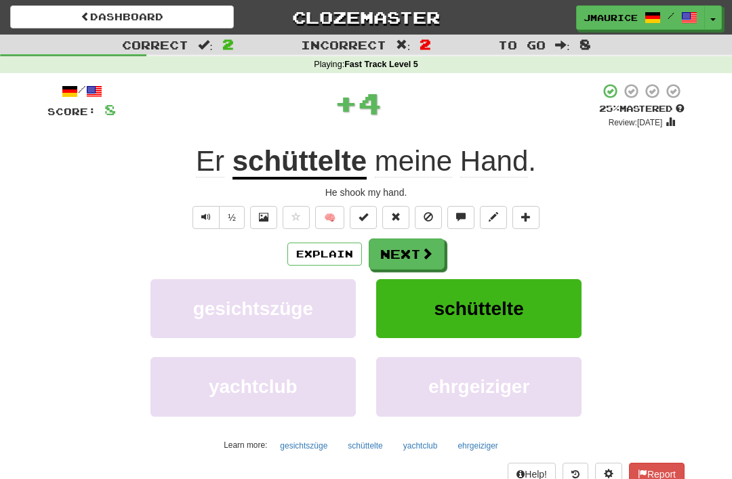
click at [393, 262] on button "Next" at bounding box center [407, 254] width 76 height 31
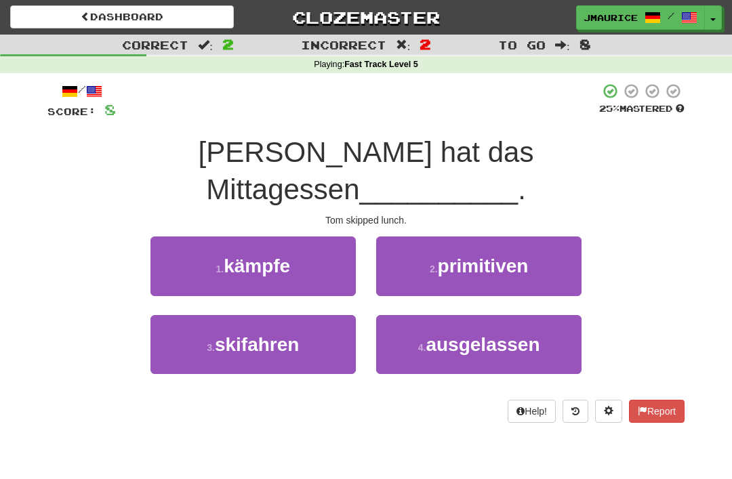
click at [432, 318] on button "4 . ausgelassen" at bounding box center [478, 344] width 205 height 59
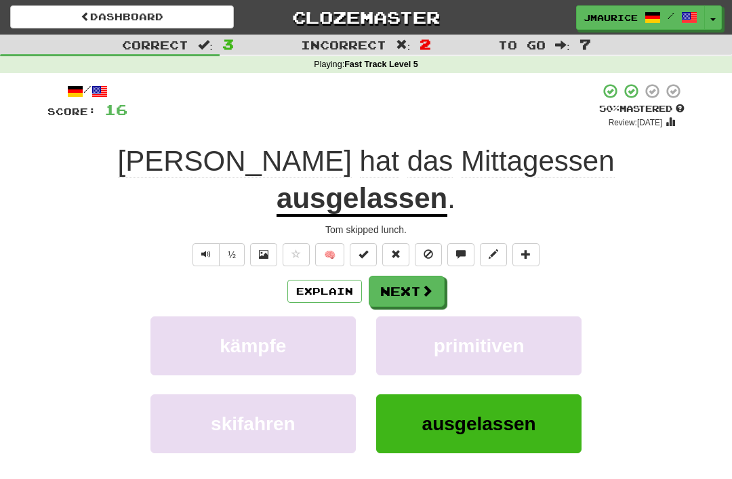
click at [396, 276] on button "Next" at bounding box center [407, 291] width 76 height 31
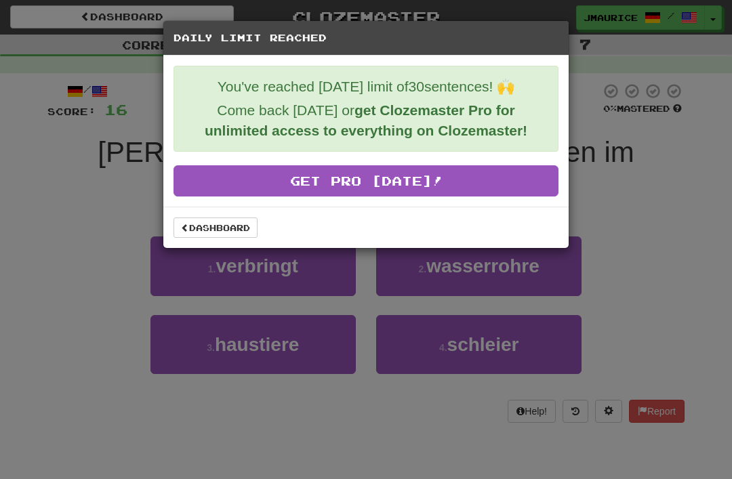
click at [230, 238] on link "Dashboard" at bounding box center [215, 228] width 84 height 20
